Goal: Find specific page/section: Find specific page/section

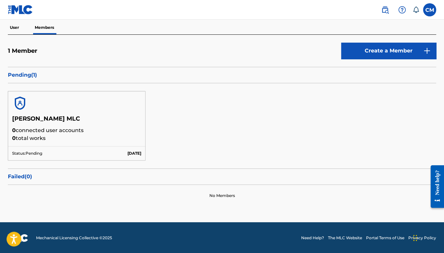
scroll to position [61, 0]
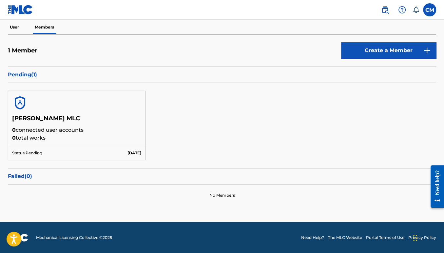
click at [431, 12] on label at bounding box center [429, 9] width 13 height 13
click at [430, 10] on input "CM Christopher Moon moon@4moon.com Notification Preferences Profile Log out" at bounding box center [430, 10] width 0 height 0
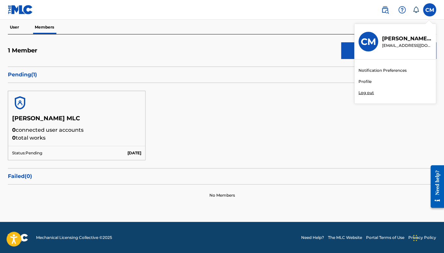
click at [408, 42] on p "Christopher Moon" at bounding box center [407, 39] width 50 height 8
click at [430, 10] on input "CM Christopher Moon moon@4moon.com Notification Preferences Profile Log out" at bounding box center [430, 10] width 0 height 0
click at [212, 87] on div "Chris Moon MLC 0 connected user accounts 0 total works Status: Pending Aug 29 2…" at bounding box center [222, 125] width 428 height 85
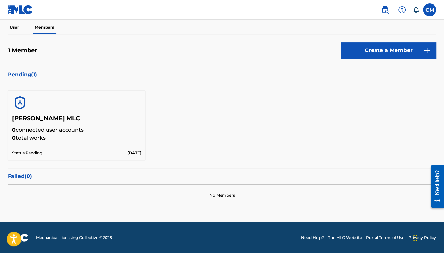
click at [15, 25] on p "User" at bounding box center [14, 27] width 13 height 14
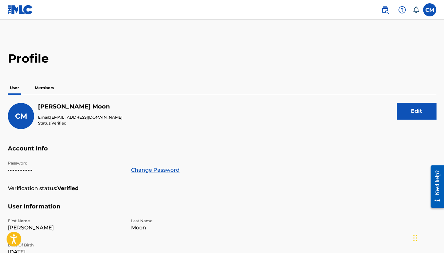
click at [48, 86] on p "Members" at bounding box center [44, 88] width 23 height 14
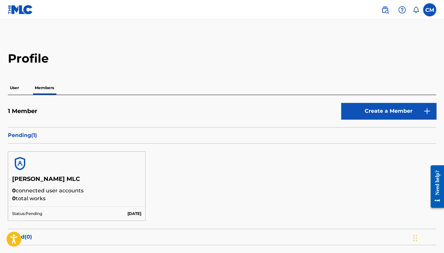
scroll to position [49, 0]
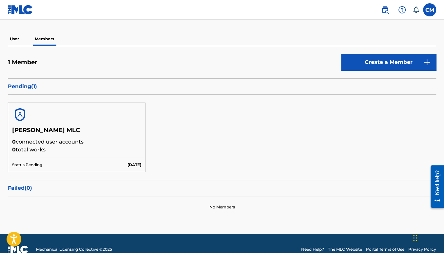
click at [20, 89] on p "Pending ( 1 )" at bounding box center [222, 87] width 428 height 8
click at [33, 81] on div "Pending ( 1 )" at bounding box center [222, 86] width 428 height 16
click at [34, 87] on p "Pending ( 1 )" at bounding box center [222, 87] width 428 height 8
